Goal: Information Seeking & Learning: Learn about a topic

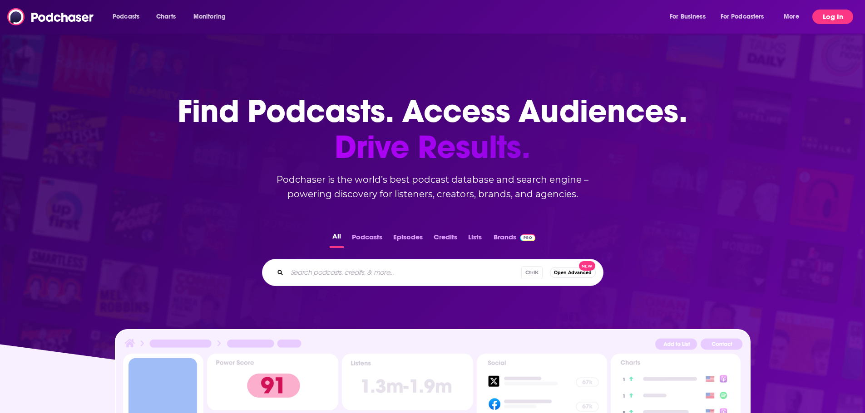
click at [822, 15] on button "Log In" at bounding box center [832, 17] width 41 height 15
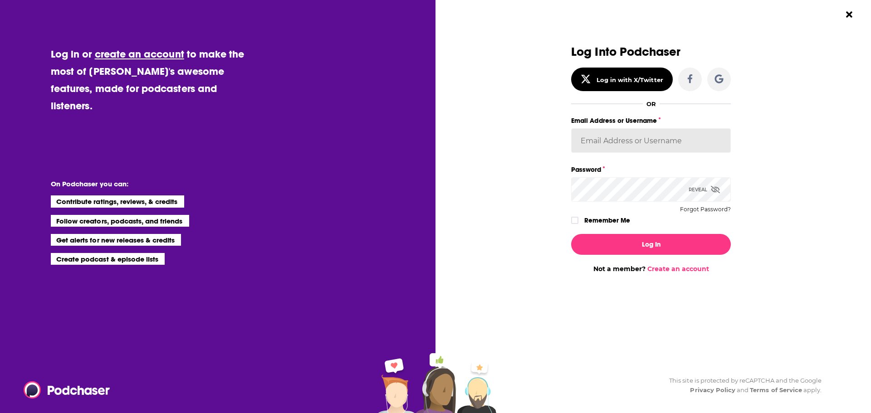
click at [685, 143] on input "Email Address or Username" at bounding box center [651, 140] width 160 height 25
click at [664, 138] on input "Email Address or Username" at bounding box center [651, 140] width 160 height 25
click at [647, 144] on input "Email Address or Username" at bounding box center [651, 140] width 160 height 25
paste input "berkcomm"
type input "berkcomm"
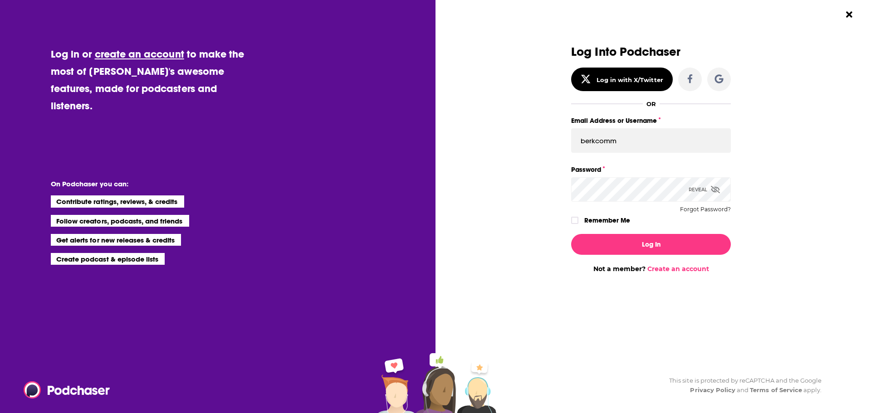
click at [711, 187] on icon "Dialog" at bounding box center [715, 189] width 9 height 7
click at [600, 214] on div "Log Into Podchaser Log in with X/Twitter OR Email Address or Username berkcomm …" at bounding box center [651, 136] width 160 height 182
click at [599, 223] on label "Remember Me" at bounding box center [608, 221] width 46 height 12
click at [578, 225] on input "rememberMe" at bounding box center [574, 225] width 5 height 0
drag, startPoint x: 628, startPoint y: 245, endPoint x: 642, endPoint y: 241, distance: 14.7
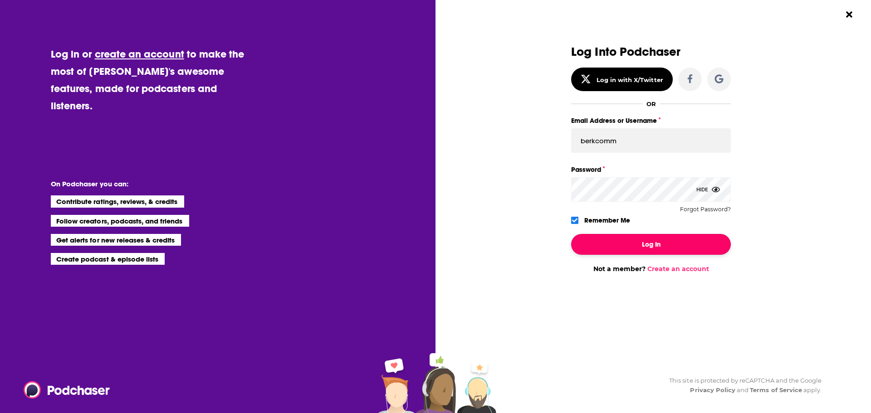
click at [628, 245] on button "Log In" at bounding box center [651, 244] width 160 height 21
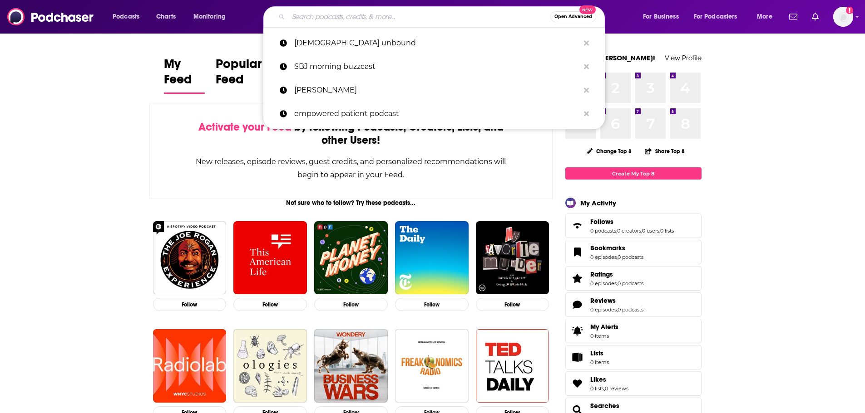
click at [449, 13] on input "Search podcasts, credits, & more..." at bounding box center [419, 17] width 262 height 15
paste input "Broadway Time Podcast"
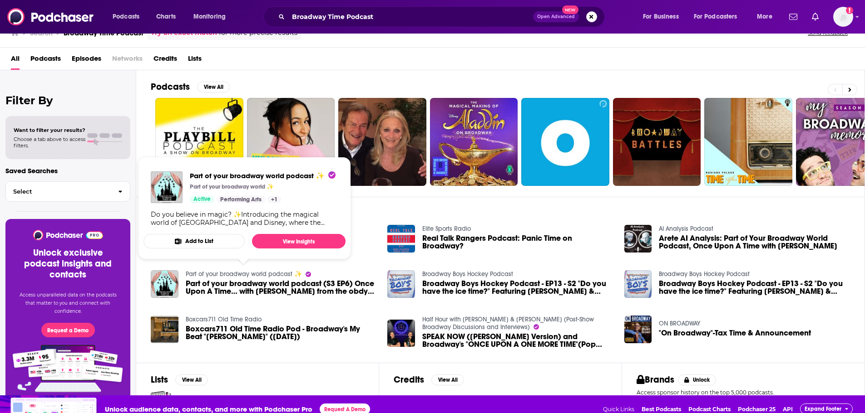
scroll to position [27, 0]
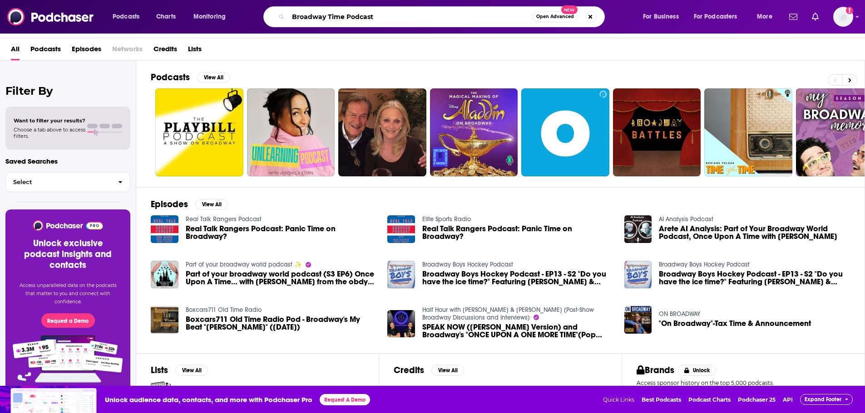
click at [324, 22] on input "Broadway Time Podcast" at bounding box center [410, 17] width 244 height 15
paste input ""The Weekly Dose of [PERSON_NAME]""
click at [295, 19] on input ""The Weekly Dose of [PERSON_NAME]" at bounding box center [410, 17] width 244 height 15
type input "The Weekly Dose of [PERSON_NAME]"
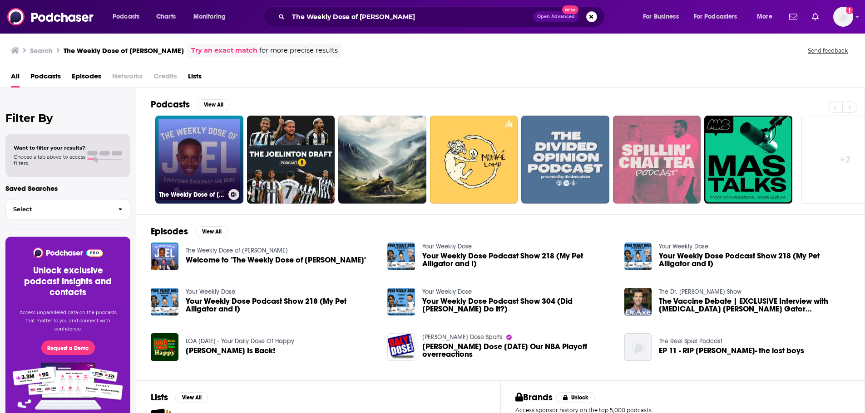
click at [203, 176] on link "The Weekly Dose of [PERSON_NAME]" at bounding box center [199, 160] width 88 height 88
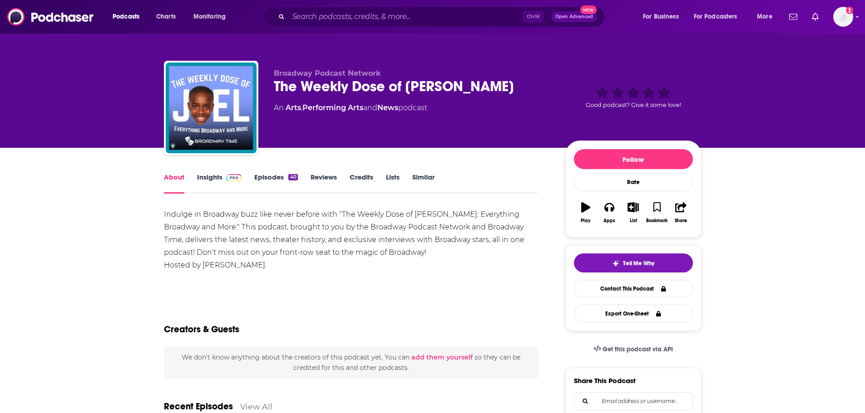
click at [267, 178] on link "Episodes 40" at bounding box center [275, 183] width 43 height 21
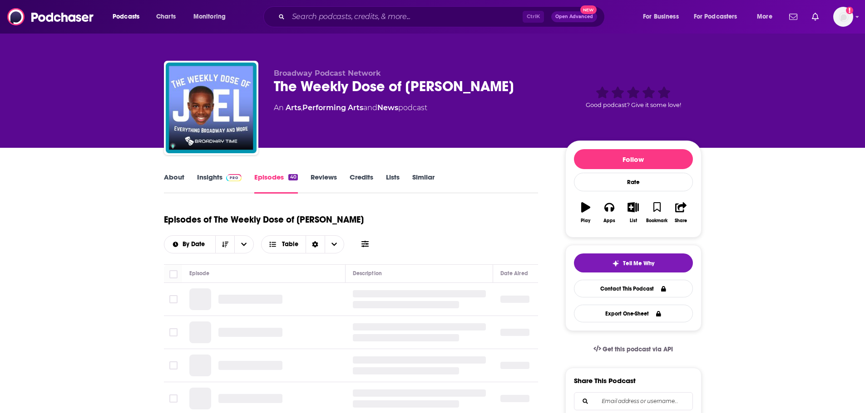
click at [207, 180] on link "Insights" at bounding box center [219, 183] width 45 height 21
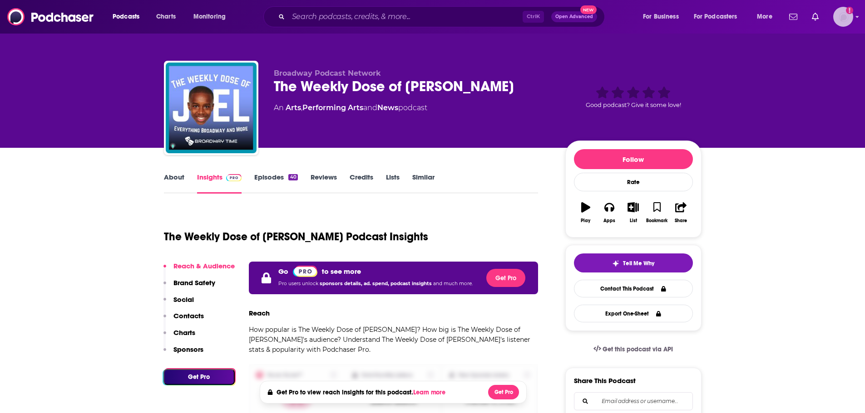
click at [834, 13] on img "Logged in as berkcomm" at bounding box center [843, 17] width 20 height 20
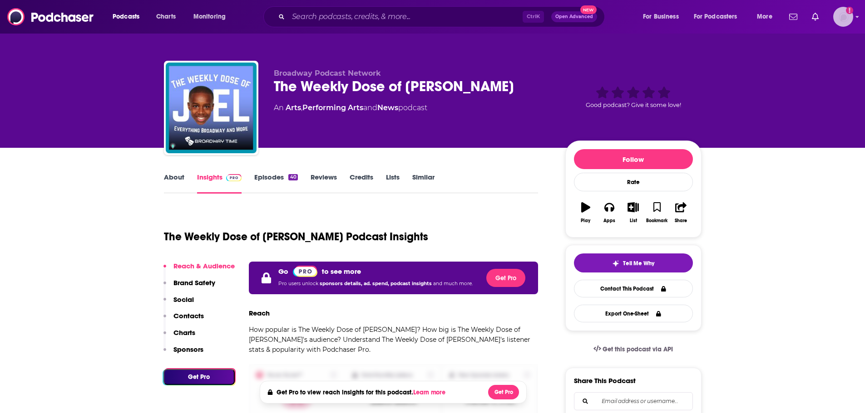
click at [851, 15] on img "Logged in as berkcomm" at bounding box center [843, 17] width 20 height 20
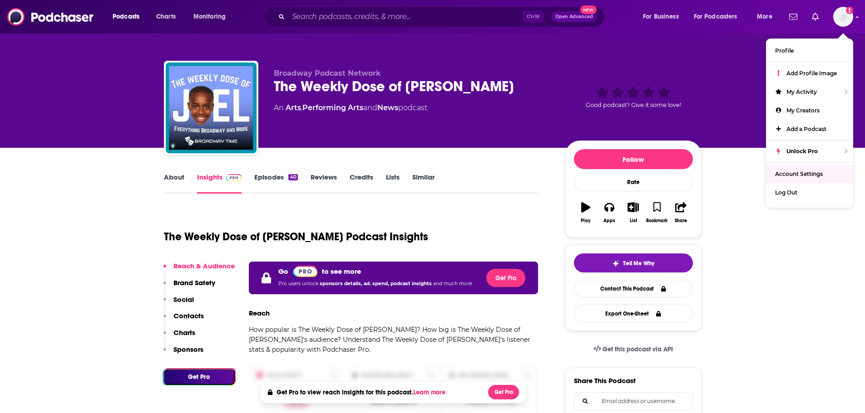
click at [420, 131] on div "Broadway Podcast Network The Weekly Dose of [PERSON_NAME] Arts , Performing Art…" at bounding box center [412, 105] width 277 height 73
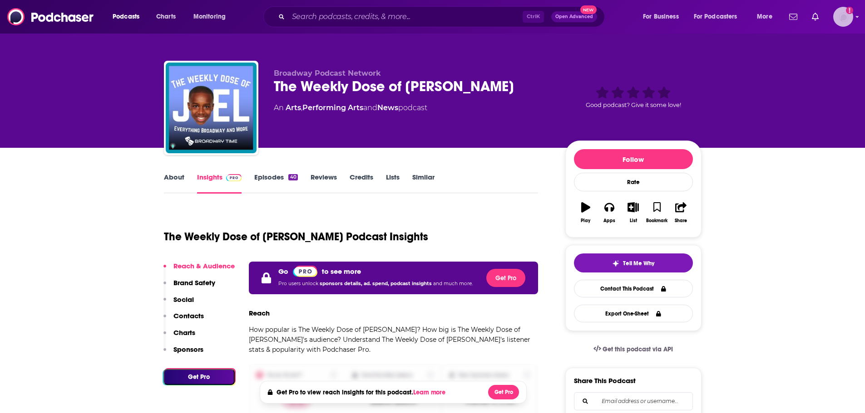
click at [846, 25] on img "Logged in as berkcomm" at bounding box center [843, 17] width 20 height 20
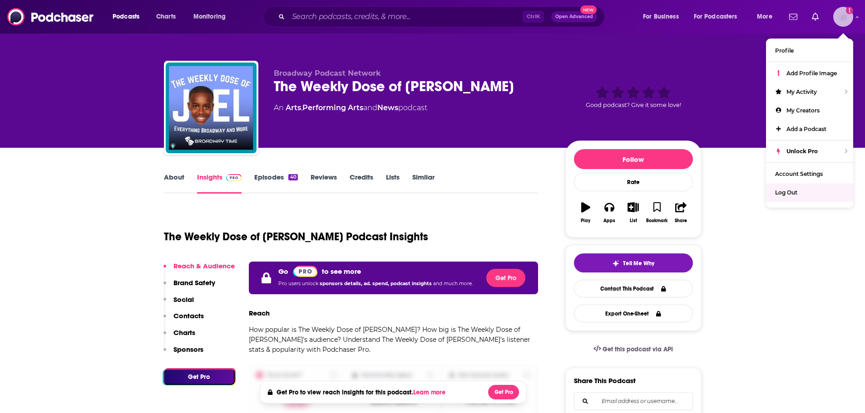
click at [814, 194] on div "Log Out" at bounding box center [809, 192] width 87 height 19
